Goal: Task Accomplishment & Management: Manage account settings

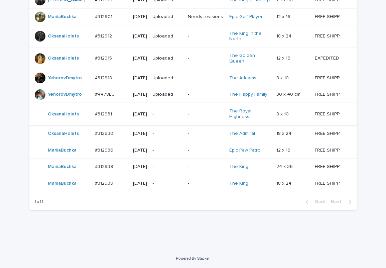
scroll to position [622, 0]
drag, startPoint x: 139, startPoint y: 242, endPoint x: 103, endPoint y: 238, distance: 36.3
